Goal: Task Accomplishment & Management: Manage account settings

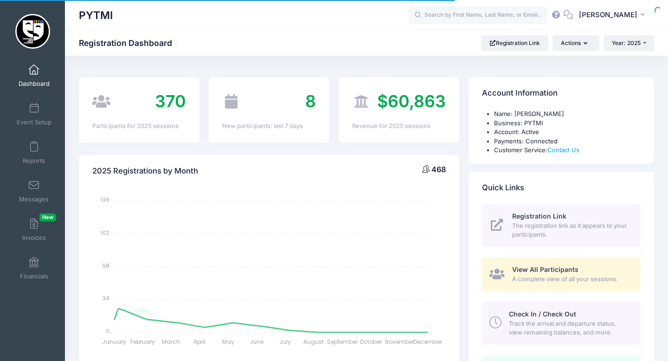
select select
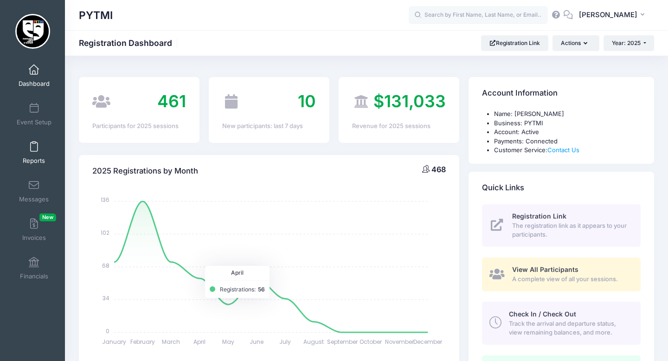
click at [34, 150] on span at bounding box center [34, 147] width 0 height 10
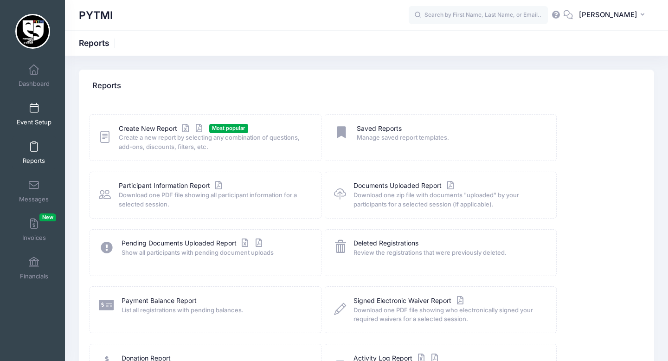
click at [33, 114] on link "Event Setup" at bounding box center [34, 114] width 44 height 32
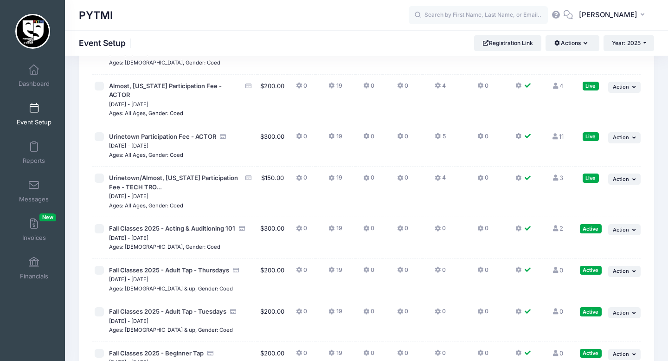
scroll to position [2628, 0]
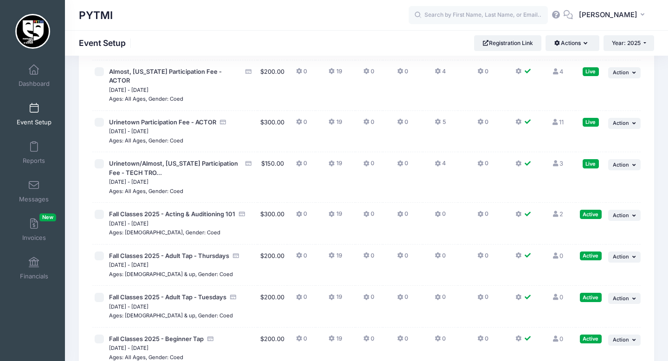
click at [563, 210] on link "2 Full" at bounding box center [557, 213] width 11 height 7
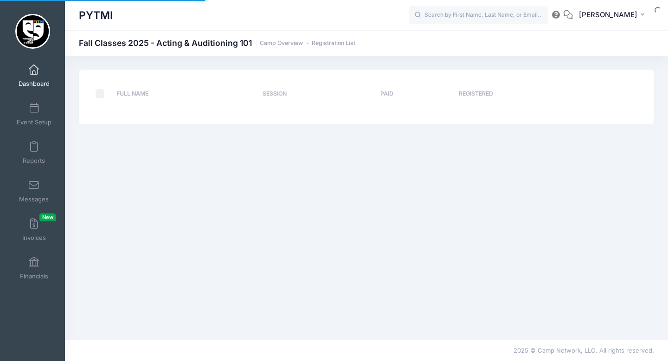
select select "10"
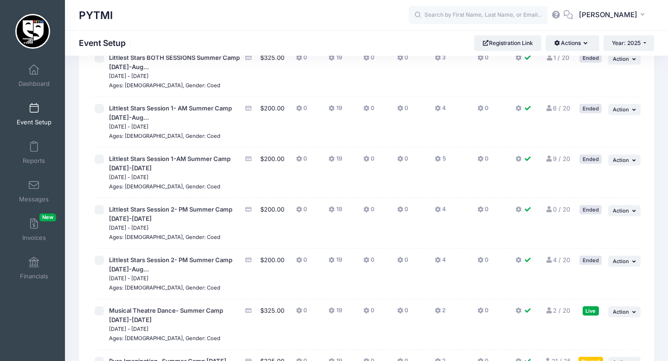
scroll to position [1121, 0]
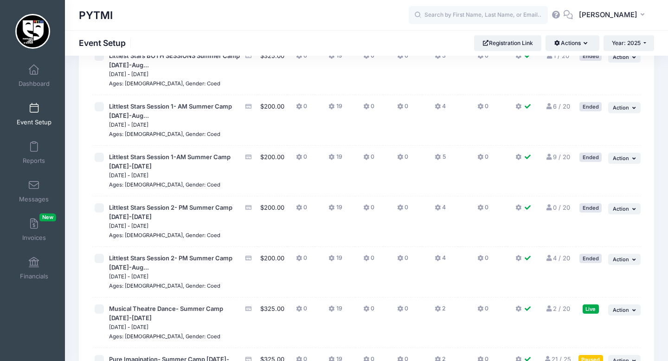
click at [558, 305] on link "2 / 20 Full" at bounding box center [557, 308] width 25 height 7
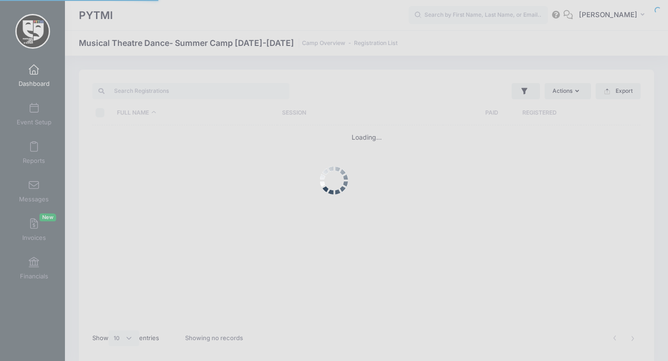
select select "10"
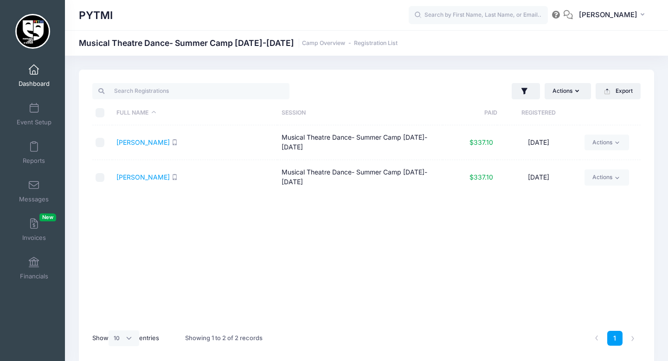
click at [103, 142] on input "checkbox" at bounding box center [100, 142] width 9 height 9
click at [102, 142] on input "checkbox" at bounding box center [100, 142] width 9 height 9
checkbox input "false"
click at [137, 141] on link "Hagy, Layla" at bounding box center [142, 142] width 53 height 8
click at [34, 72] on span at bounding box center [34, 70] width 0 height 10
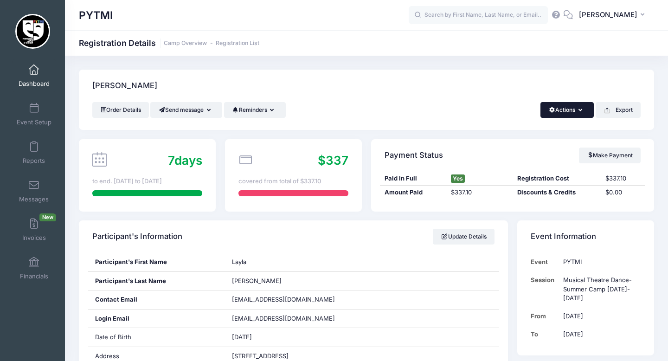
click at [570, 111] on button "Actions" at bounding box center [567, 110] width 53 height 16
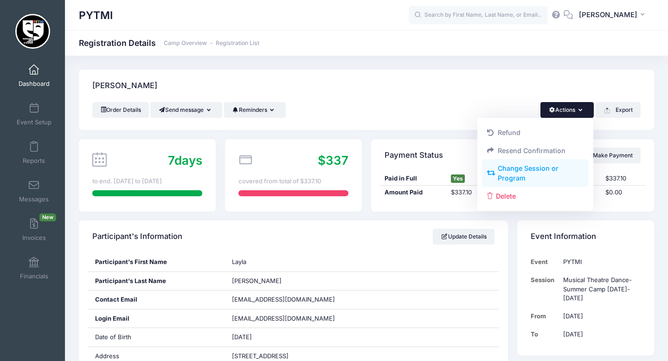
click at [533, 172] on link "Change Session or Program" at bounding box center [535, 174] width 107 height 28
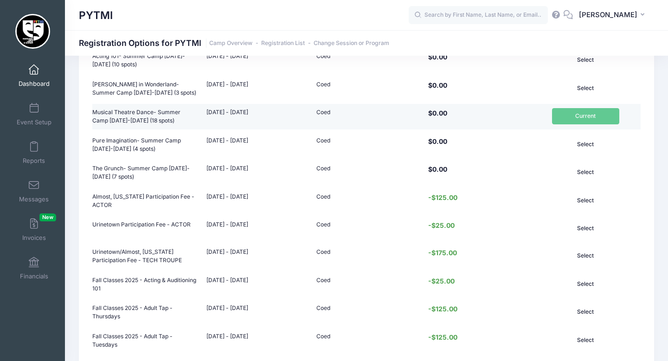
scroll to position [132, 0]
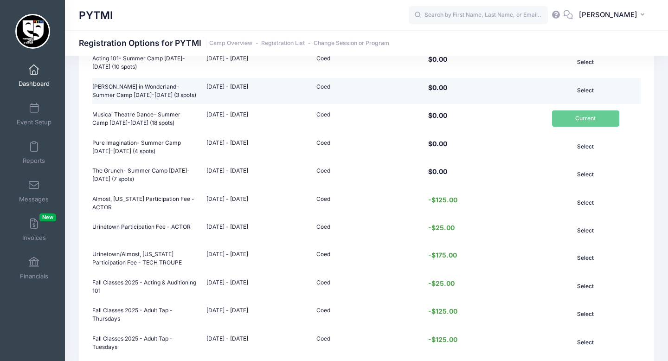
click at [590, 89] on button "Select" at bounding box center [585, 91] width 67 height 16
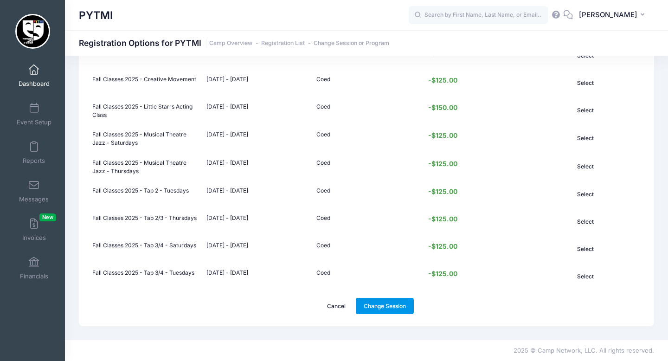
click at [364, 309] on link "Change Session" at bounding box center [385, 306] width 58 height 16
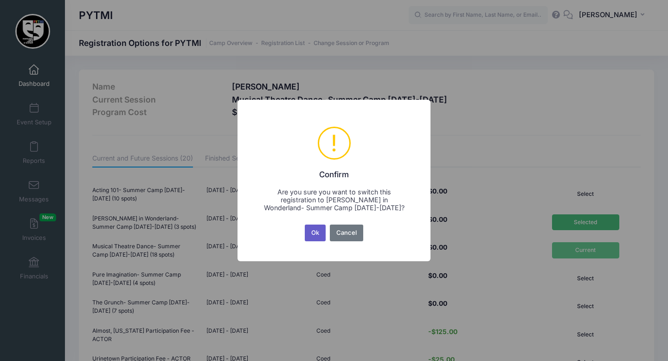
click at [315, 237] on button "Ok" at bounding box center [315, 233] width 21 height 17
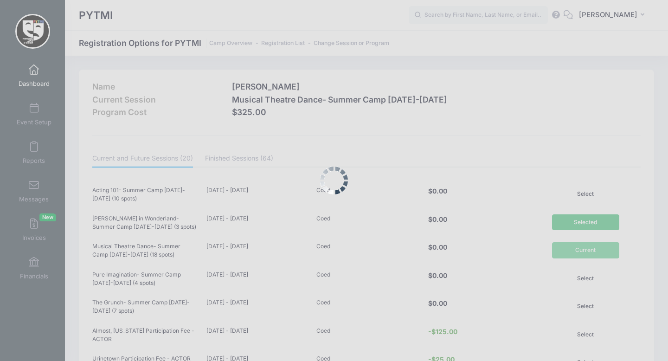
scroll to position [447, 0]
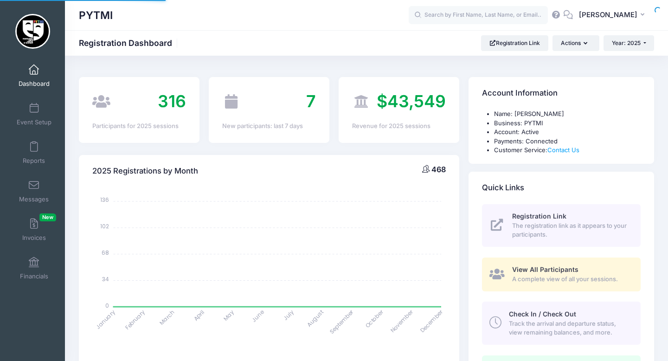
select select
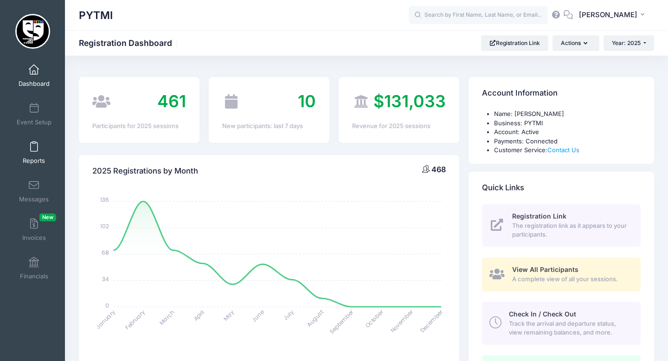
click at [34, 149] on span at bounding box center [34, 147] width 0 height 10
